Goal: Information Seeking & Learning: Check status

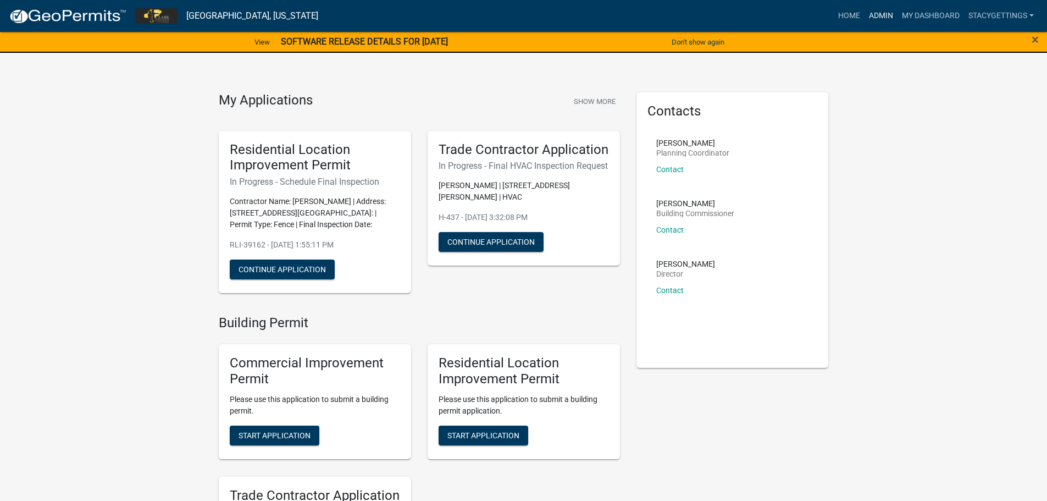
click at [882, 19] on link "Admin" at bounding box center [880, 15] width 33 height 21
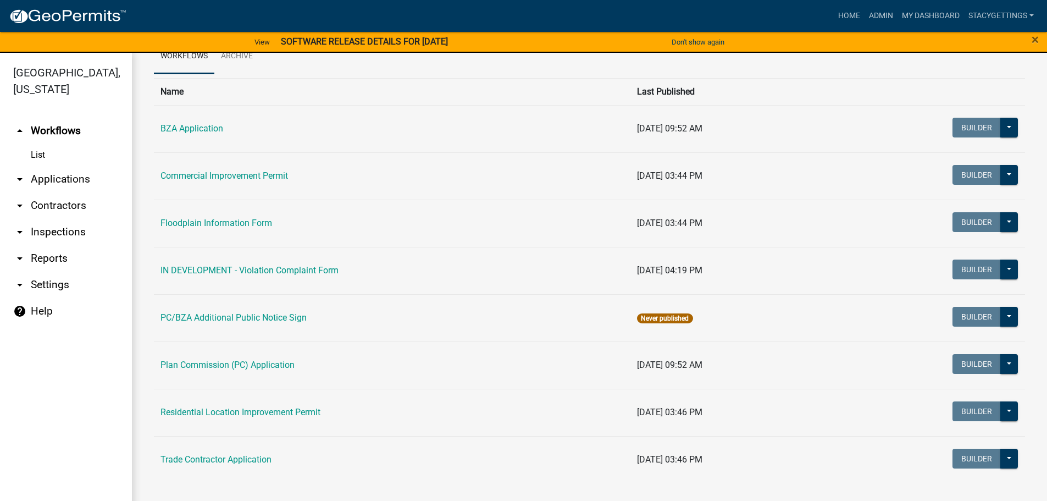
scroll to position [13, 0]
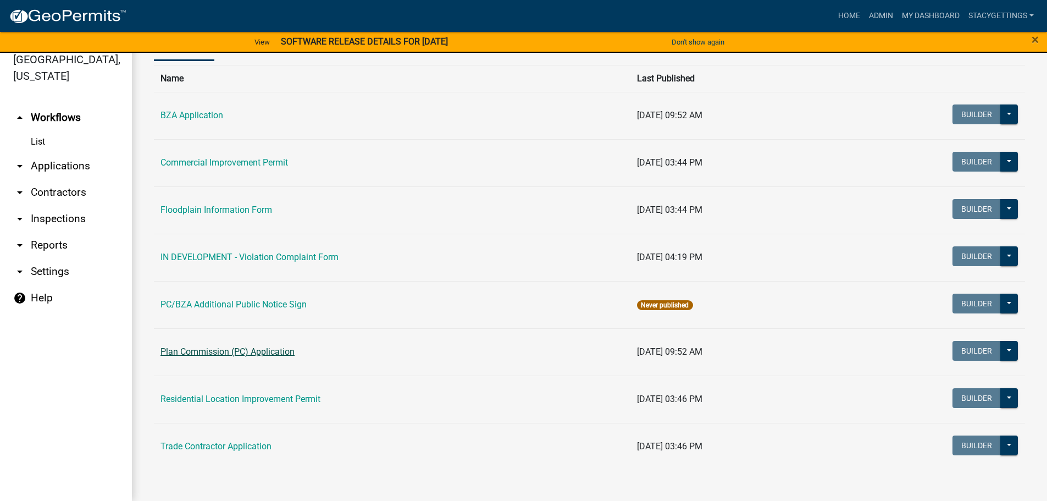
click at [244, 352] on link "Plan Commission (PC) Application" at bounding box center [227, 351] width 134 height 10
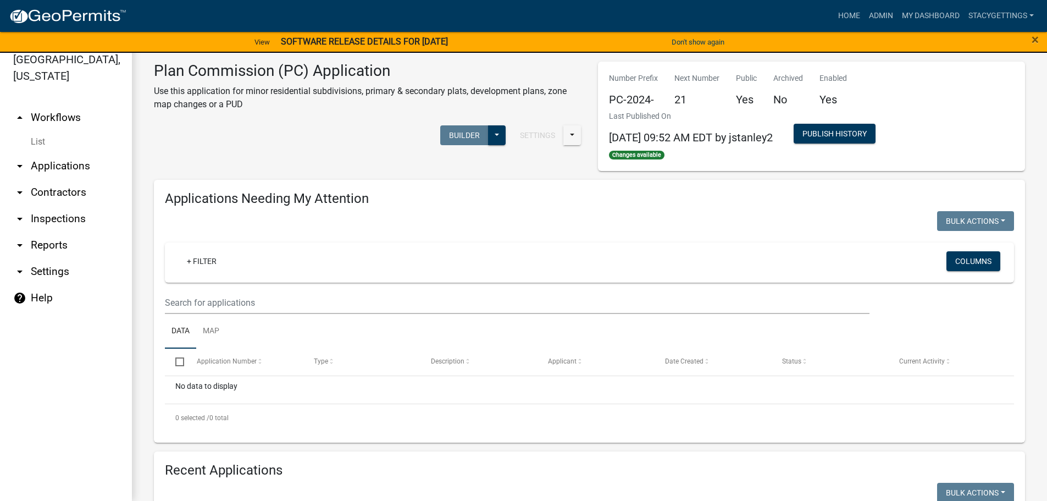
scroll to position [220, 0]
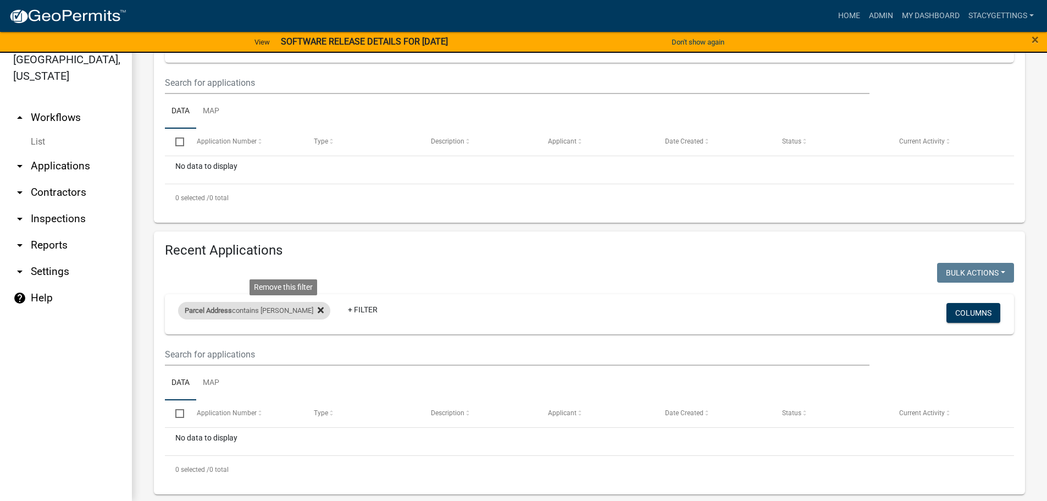
click at [318, 313] on icon at bounding box center [321, 310] width 6 height 9
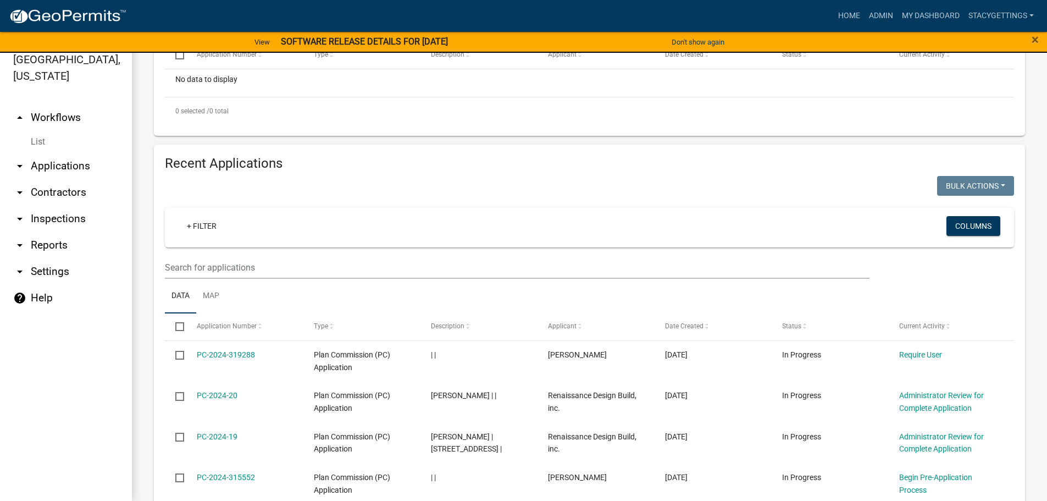
scroll to position [330, 0]
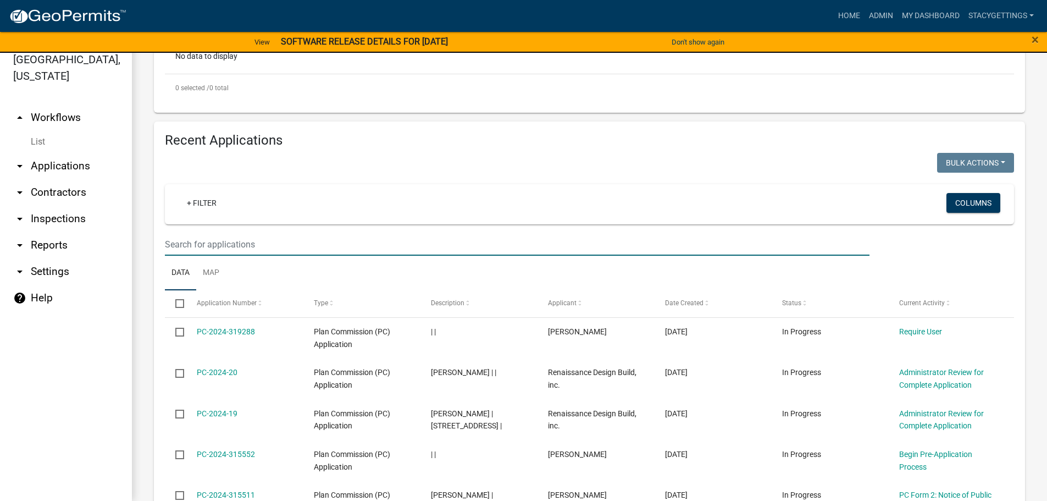
click at [181, 246] on input "text" at bounding box center [517, 244] width 704 height 23
paste input "10-03-11-300-106.000-003"
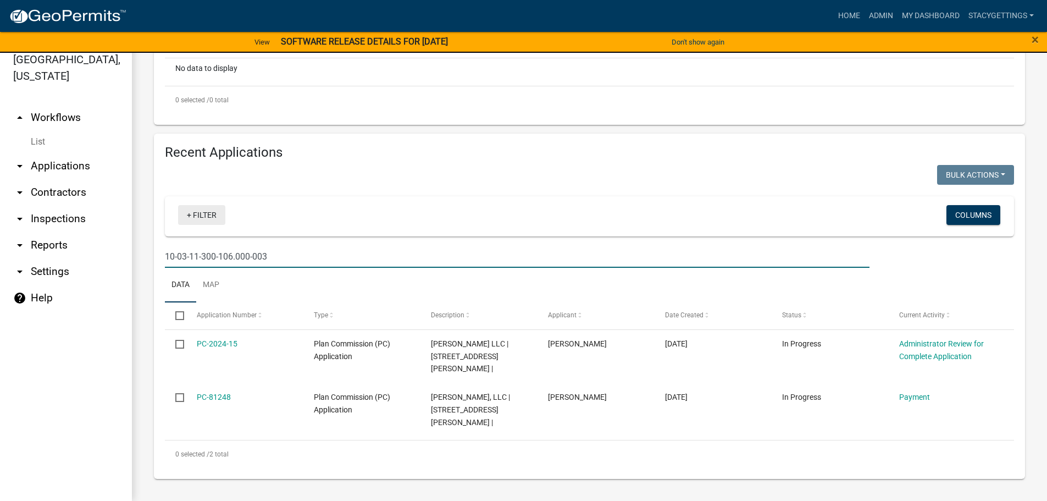
scroll to position [292, 0]
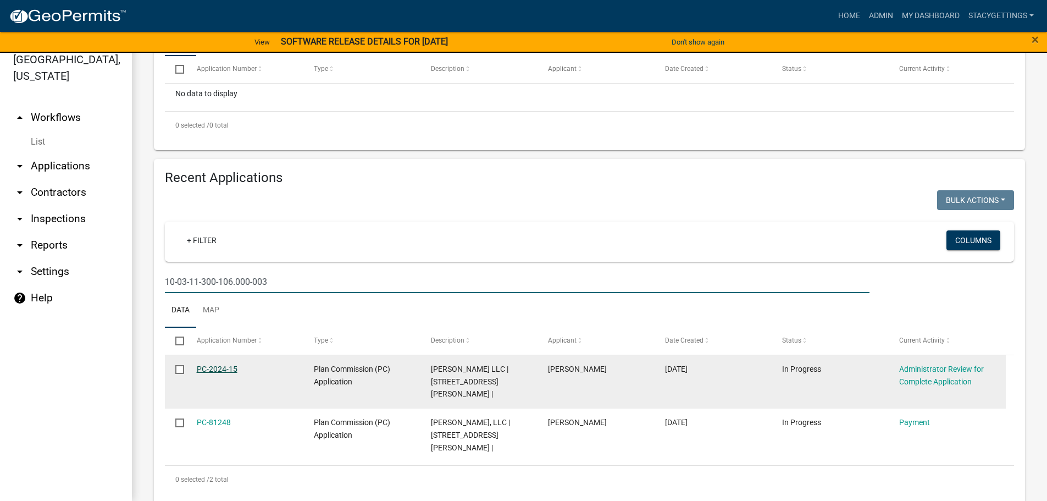
type input "10-03-11-300-106.000-003"
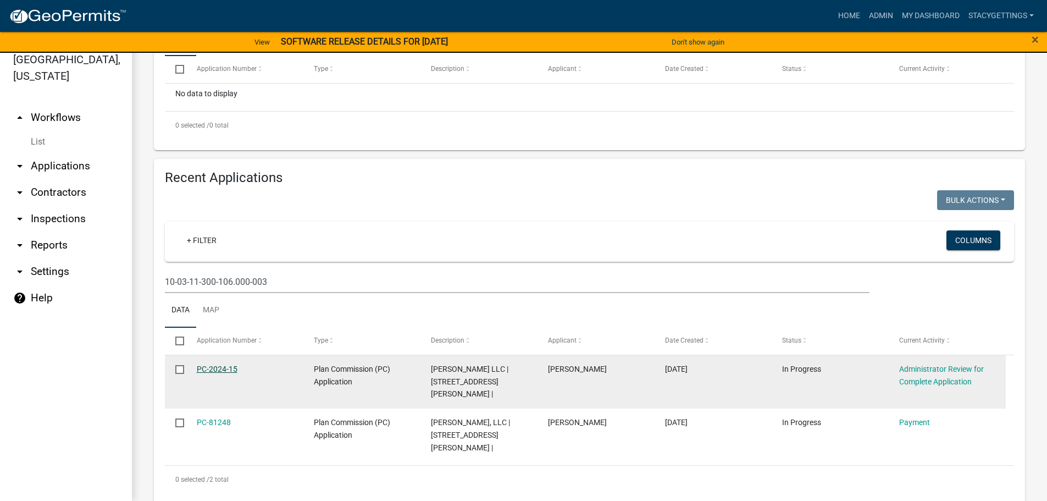
click at [223, 369] on link "PC-2024-15" at bounding box center [217, 368] width 41 height 9
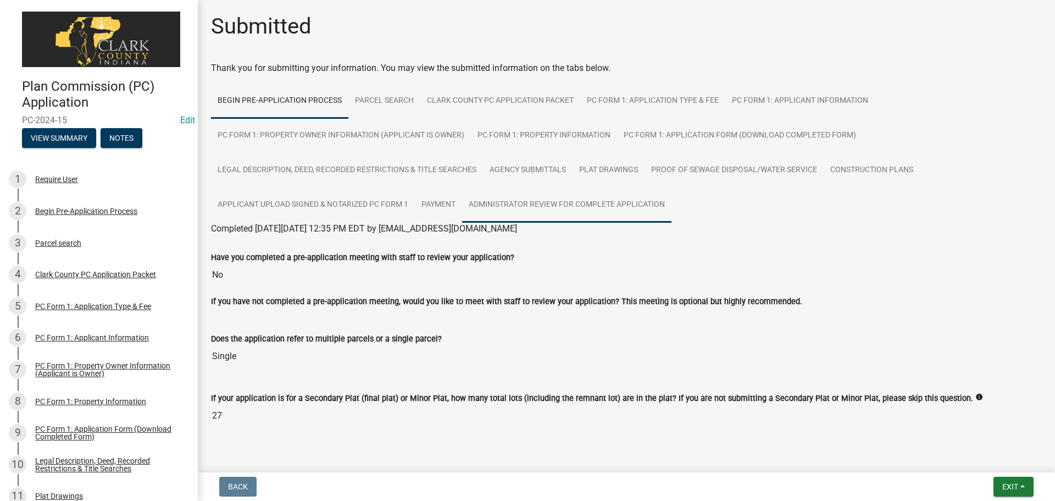
click at [529, 205] on link "Administrator Review for Complete Application" at bounding box center [566, 204] width 209 height 35
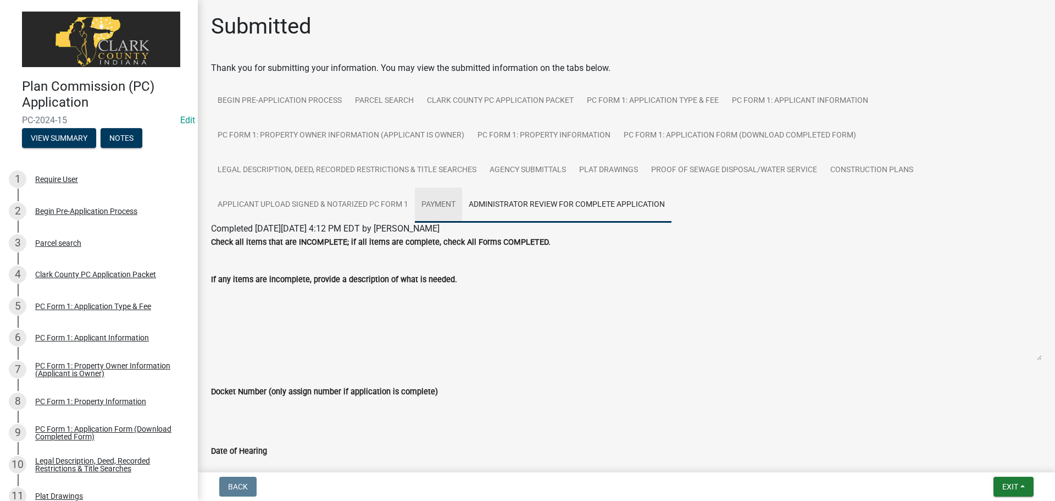
click at [439, 204] on link "Payment" at bounding box center [438, 204] width 47 height 35
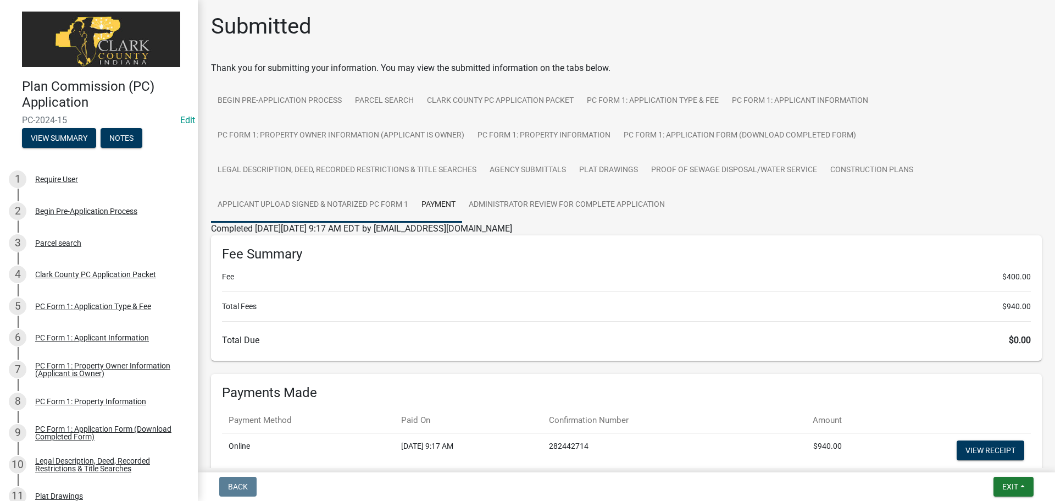
click at [368, 204] on link "Applicant Upload Signed & Notarized PC Form 1" at bounding box center [313, 204] width 204 height 35
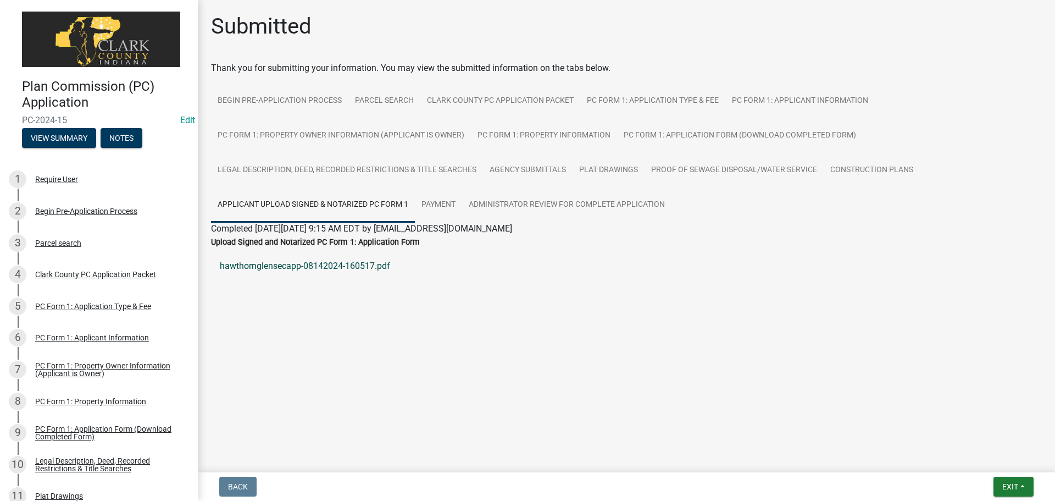
click at [348, 267] on link "hawthornglensecapp-08142024-160517.pdf" at bounding box center [626, 266] width 831 height 26
click at [379, 101] on link "Parcel search" at bounding box center [384, 101] width 72 height 35
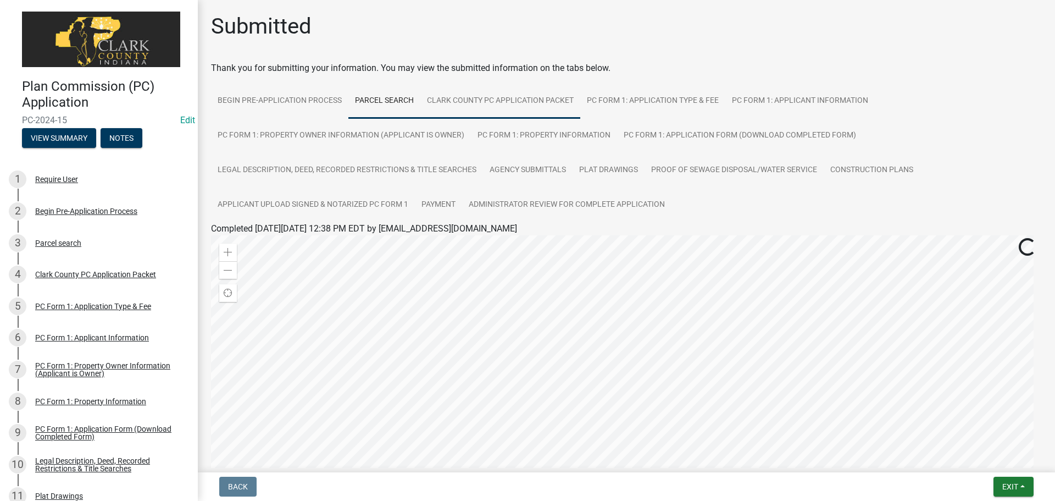
click at [454, 101] on link "Clark County PC Application Packet" at bounding box center [500, 101] width 160 height 35
click at [626, 104] on link "PC Form 1: Application Type & Fee" at bounding box center [652, 101] width 145 height 35
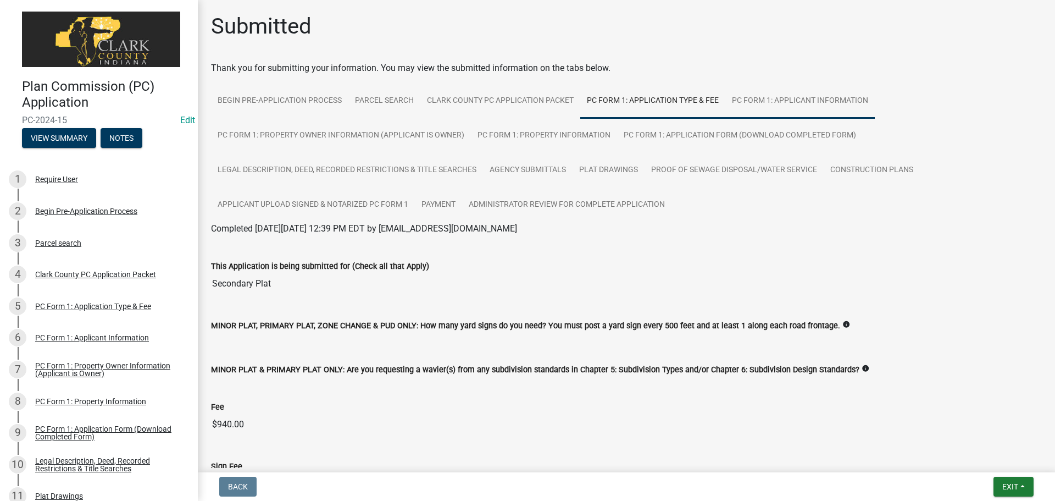
click at [766, 106] on link "PC Form 1: Applicant Information" at bounding box center [799, 101] width 149 height 35
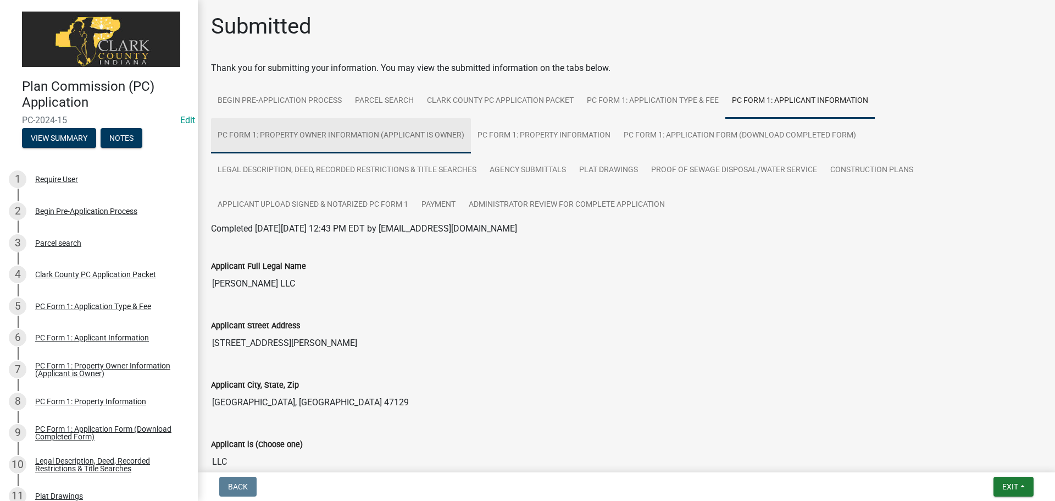
click at [274, 138] on link "PC Form 1: Property Owner Information (Applicant is Owner)" at bounding box center [341, 135] width 260 height 35
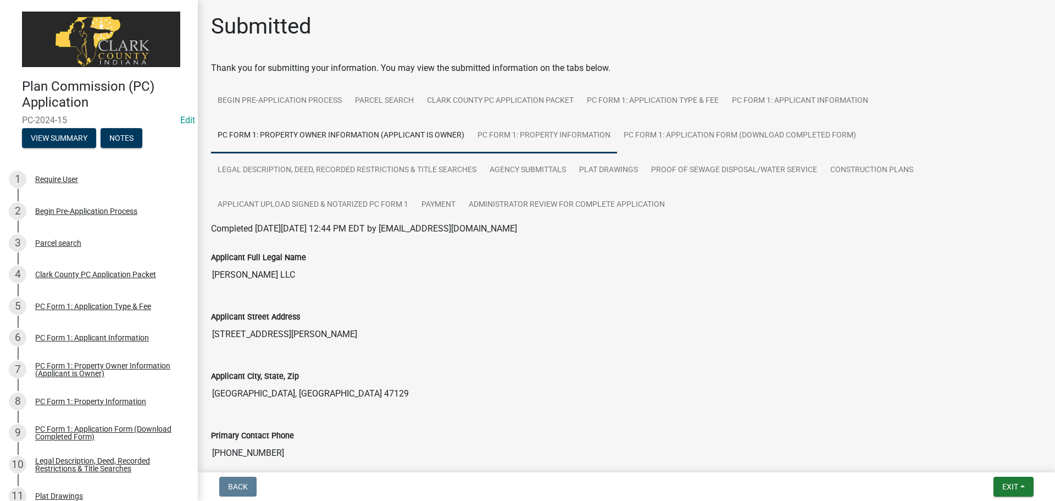
click at [518, 140] on link "PC Form 1: Property Information" at bounding box center [544, 135] width 146 height 35
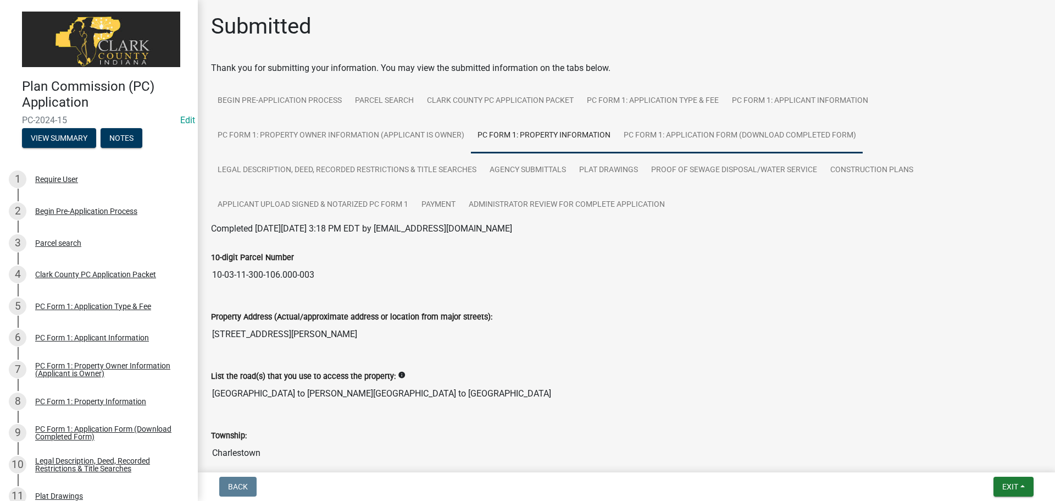
click at [687, 137] on link "PC Form 1: Application Form (Download Completed Form)" at bounding box center [740, 135] width 246 height 35
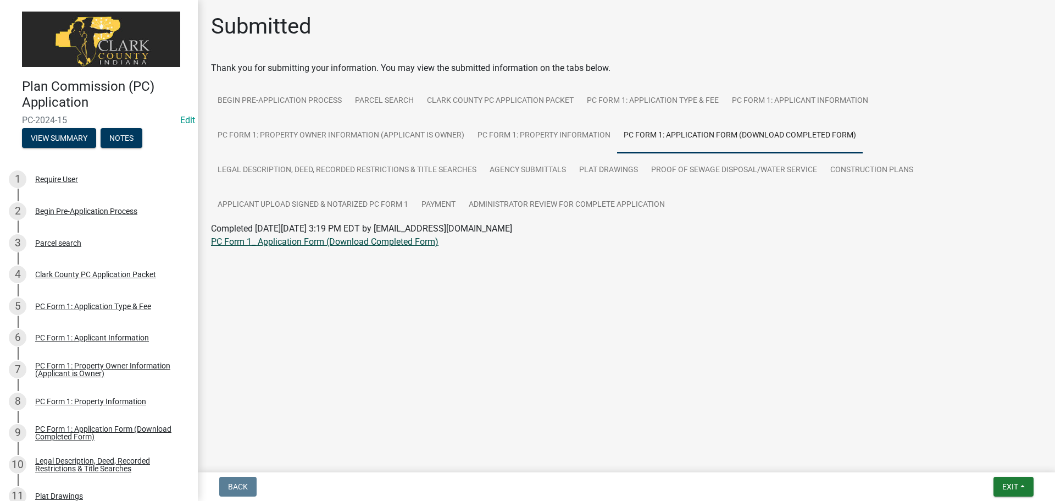
click at [397, 246] on link "PC Form 1_ Application Form (Download Completed Form)" at bounding box center [324, 241] width 227 height 10
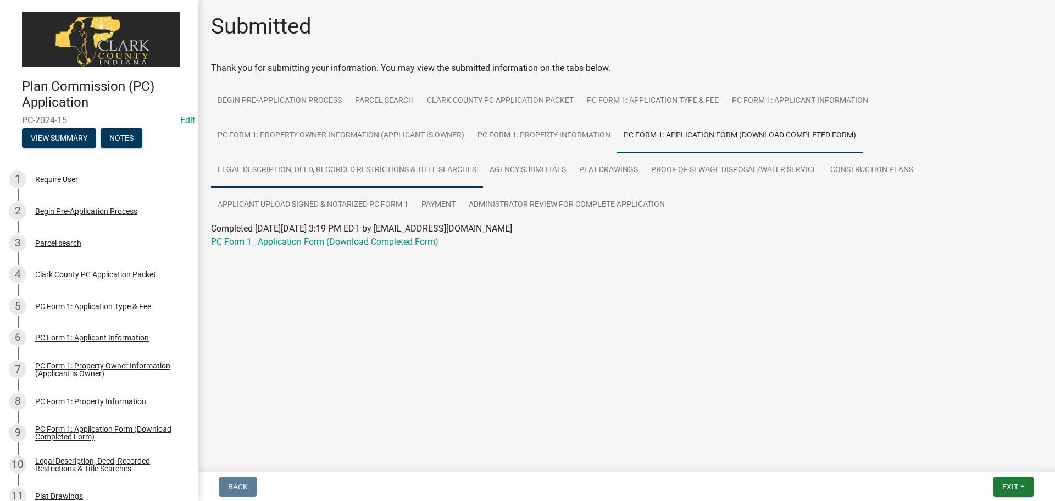
click at [395, 172] on link "Legal Description, Deed, Recorded Restrictions & Title Searches" at bounding box center [347, 170] width 272 height 35
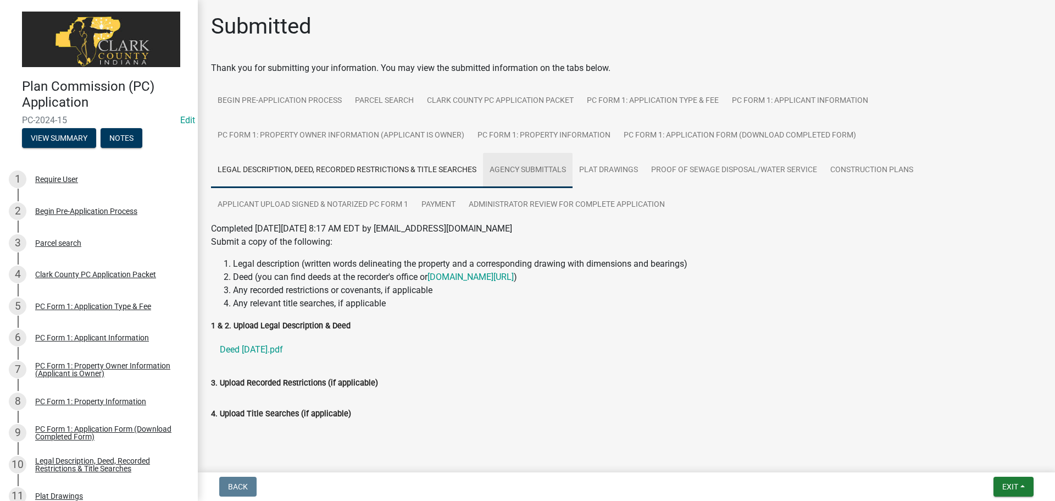
click at [535, 174] on link "Agency Submittals" at bounding box center [528, 170] width 90 height 35
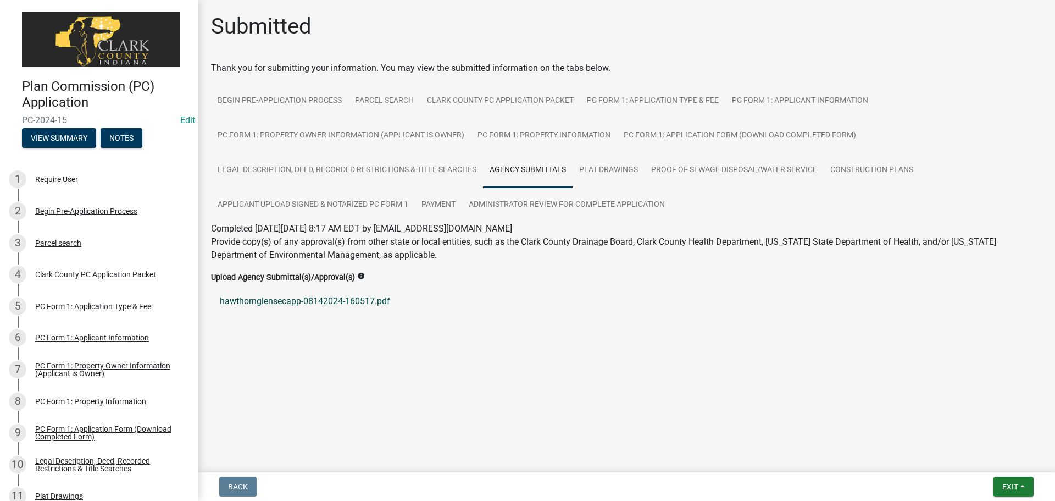
click at [359, 303] on link "hawthornglensecapp-08142024-160517.pdf" at bounding box center [626, 301] width 831 height 26
click at [605, 171] on link "Plat Drawings" at bounding box center [609, 170] width 72 height 35
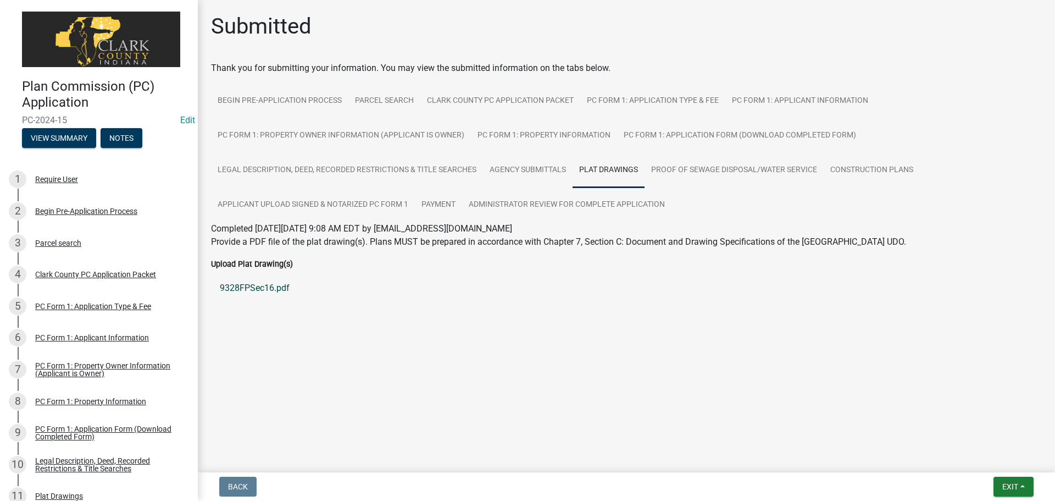
click at [281, 289] on link "9328FPSec16.pdf" at bounding box center [626, 288] width 831 height 26
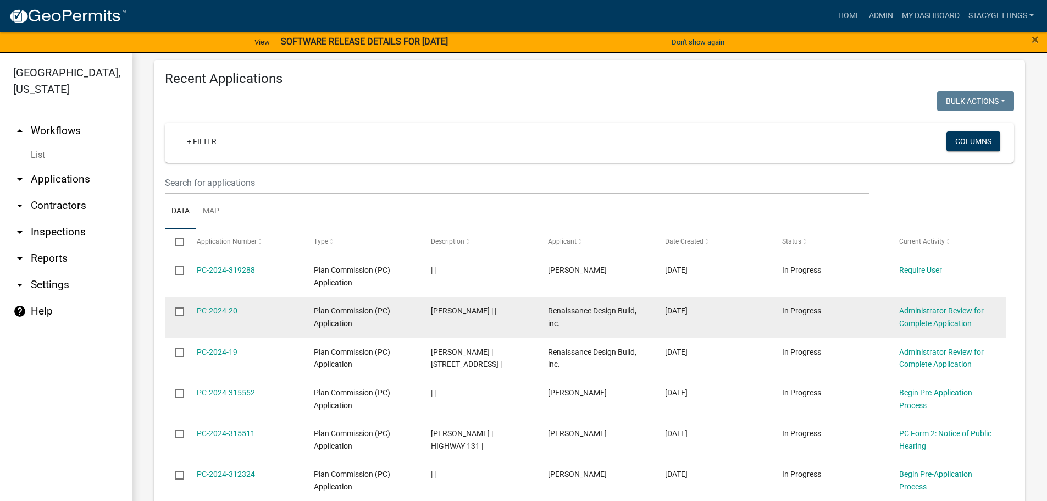
scroll to position [385, 0]
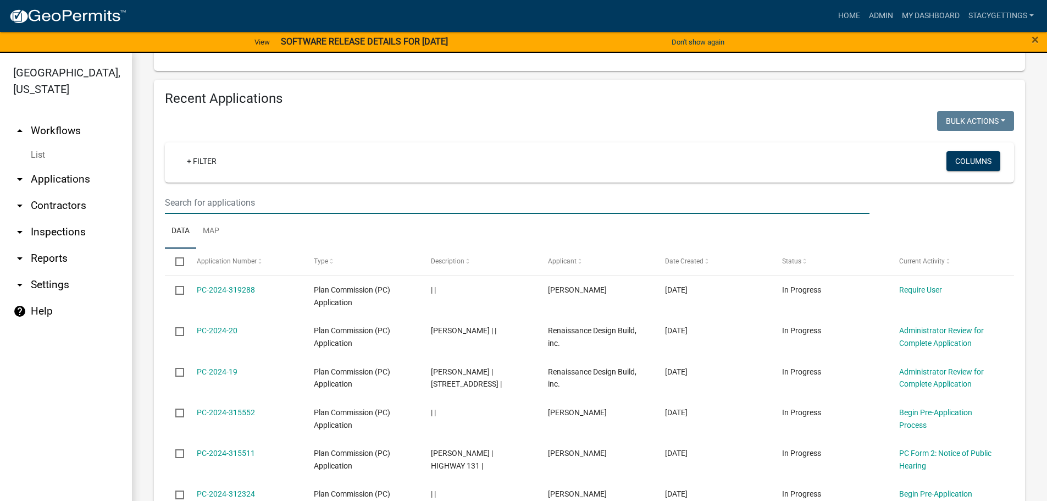
click at [171, 203] on input "text" at bounding box center [517, 202] width 704 height 23
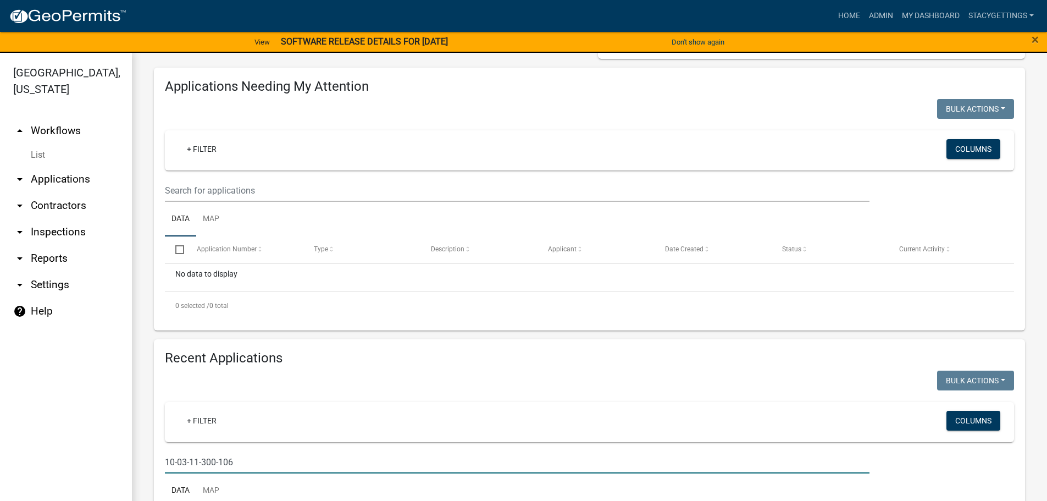
scroll to position [127, 0]
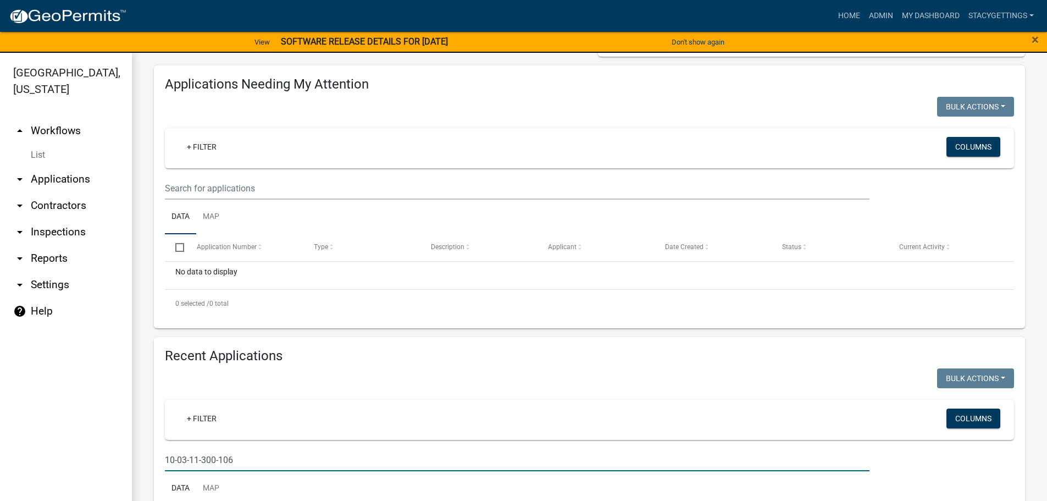
type input "10-03-11-300-106"
